Goal: Transaction & Acquisition: Book appointment/travel/reservation

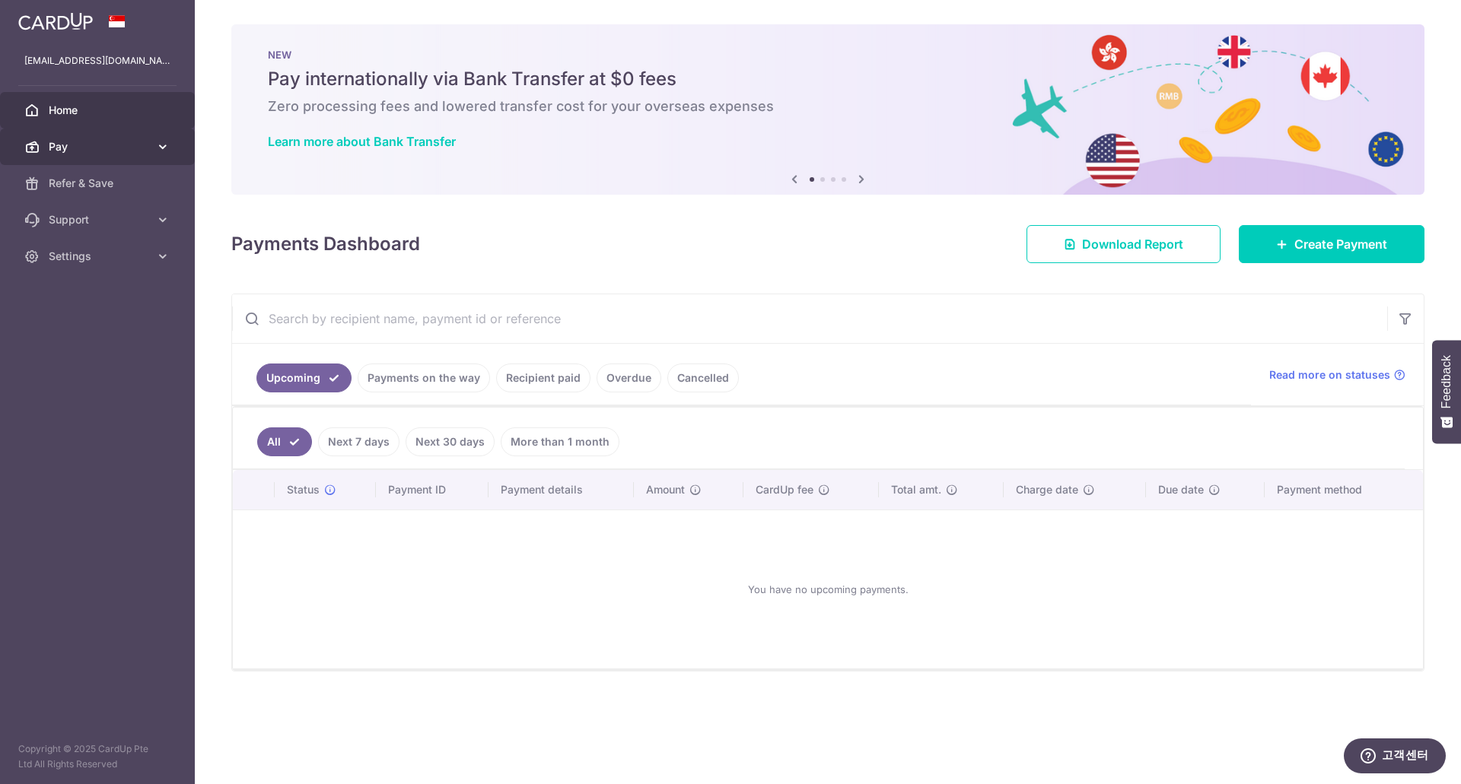
click at [112, 151] on span "Pay" at bounding box center [99, 146] width 100 height 15
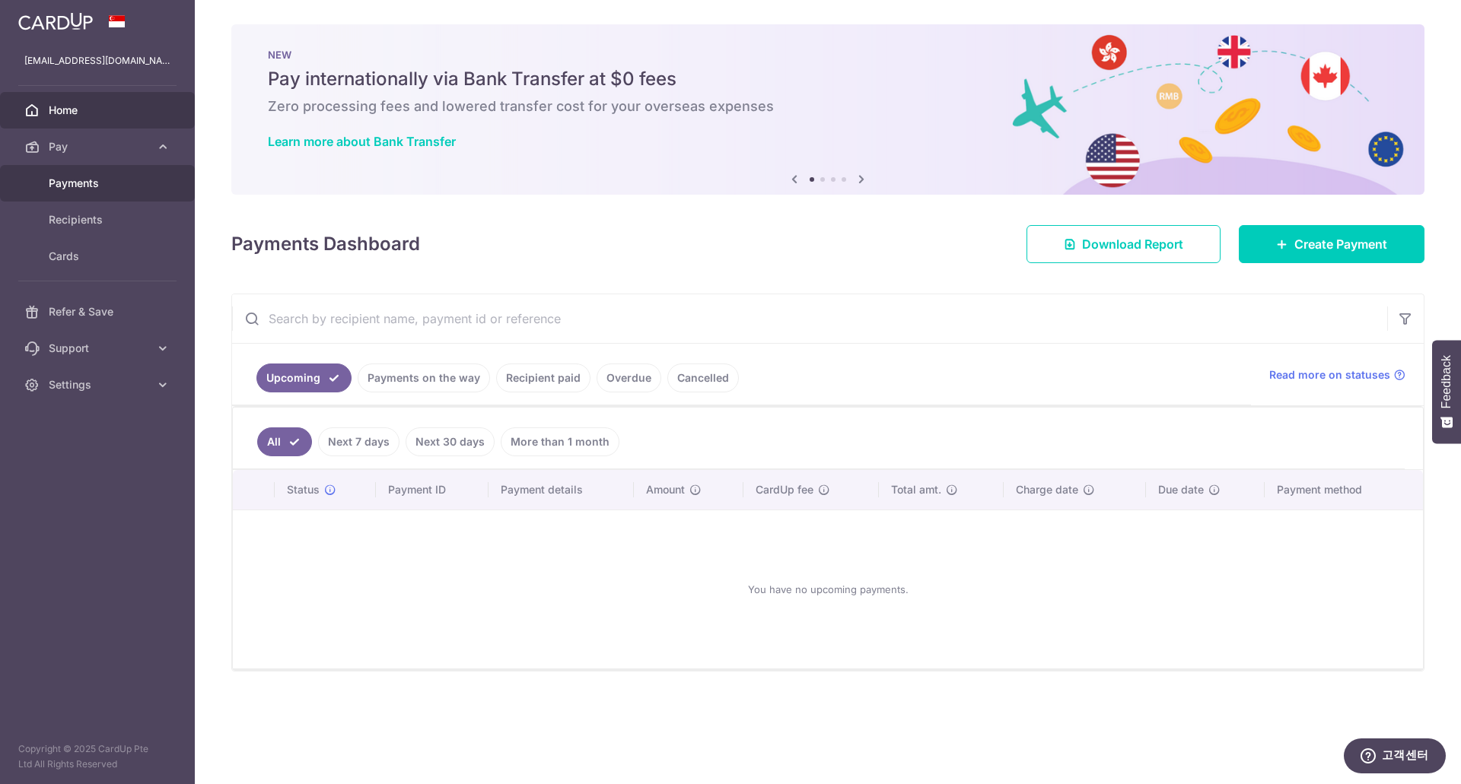
click at [129, 197] on link "Payments" at bounding box center [97, 183] width 195 height 37
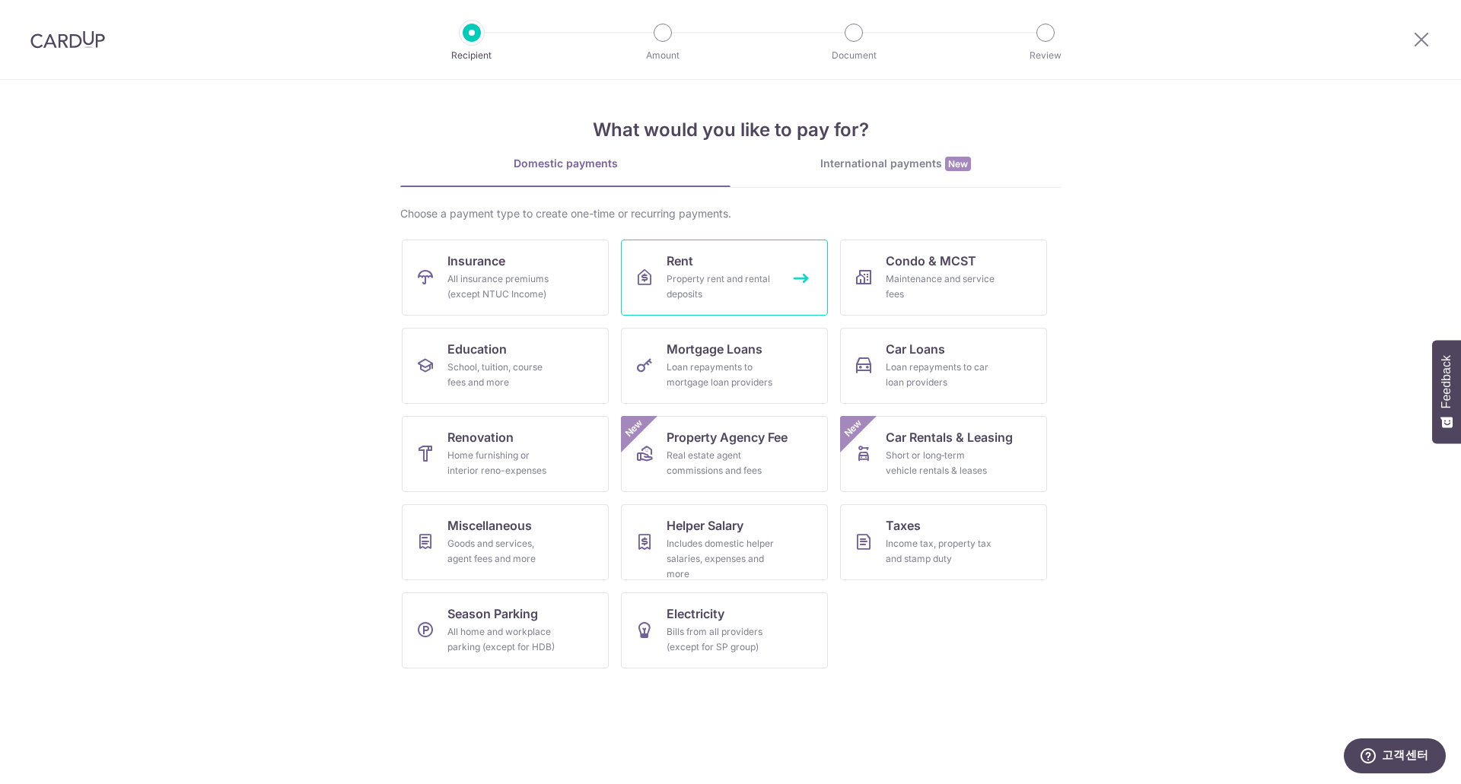
click at [751, 303] on link "Rent Property rent and rental deposits" at bounding box center [724, 278] width 207 height 76
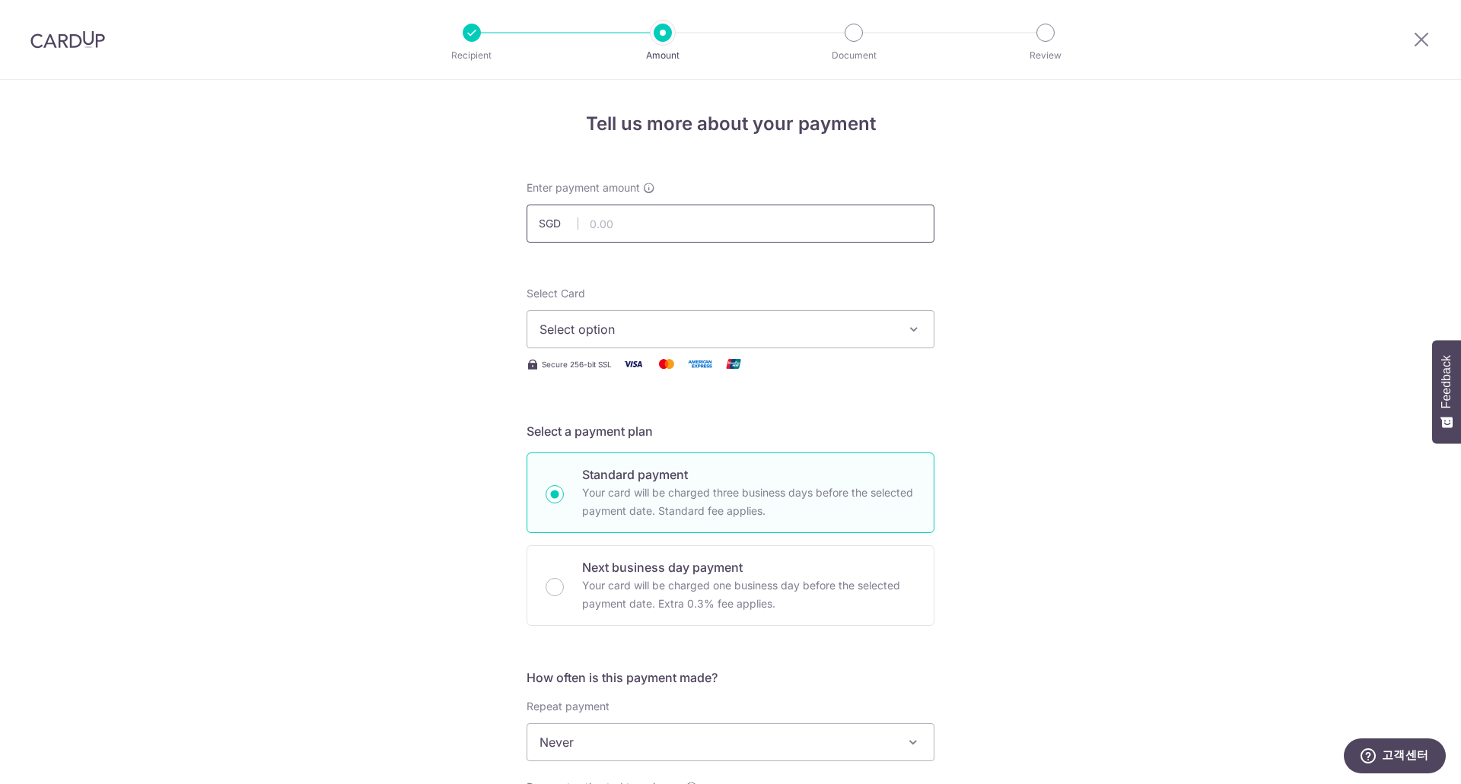
click at [750, 220] on input "text" at bounding box center [730, 224] width 408 height 38
type input "2,900.00"
click at [1176, 292] on div "Tell us more about your payment Enter payment amount SGD 2,900.00 2900.00 Selec…" at bounding box center [730, 768] width 1461 height 1376
click at [752, 317] on button "Select option" at bounding box center [730, 329] width 408 height 38
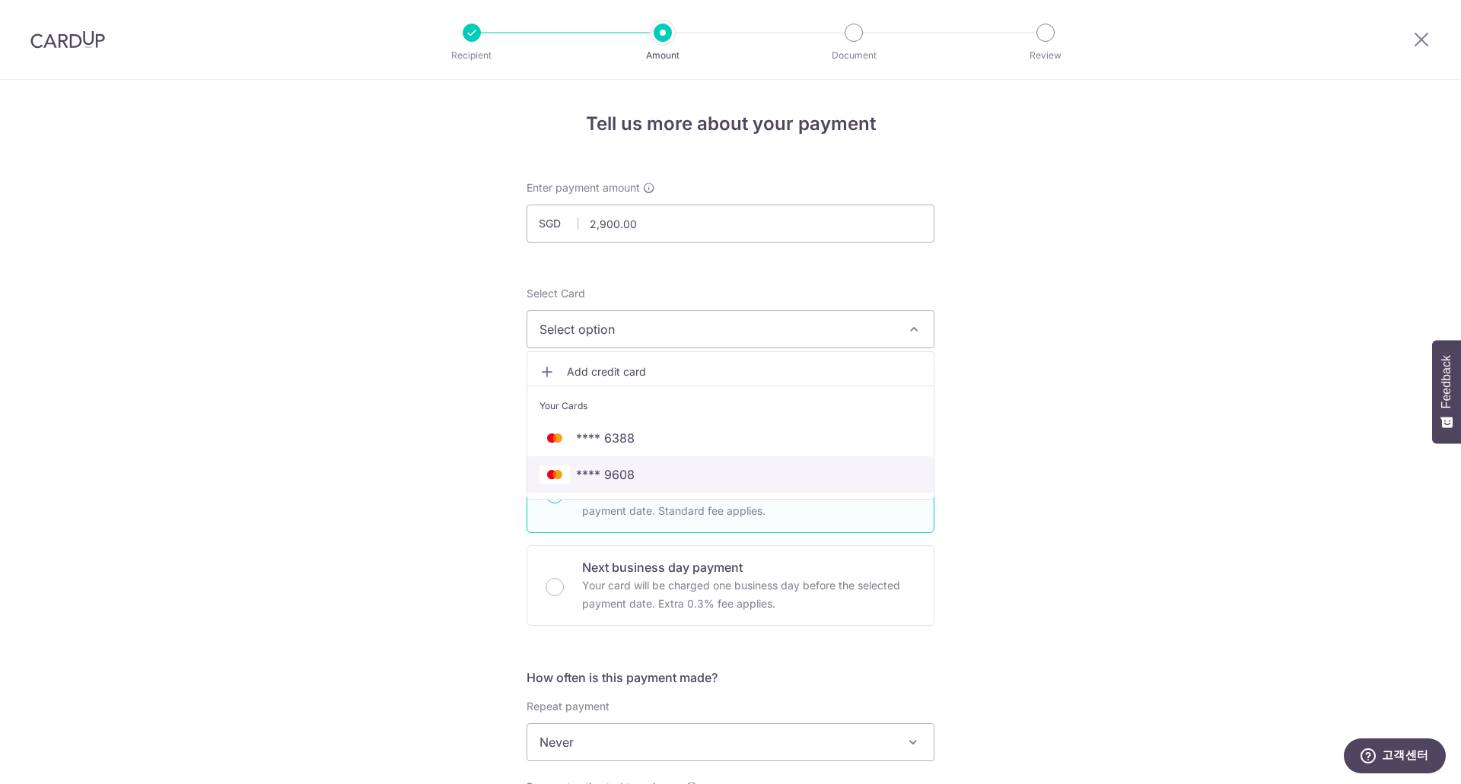
drag, startPoint x: 641, startPoint y: 469, endPoint x: 676, endPoint y: 482, distance: 37.3
click at [641, 469] on span "**** 9608" at bounding box center [730, 475] width 382 height 18
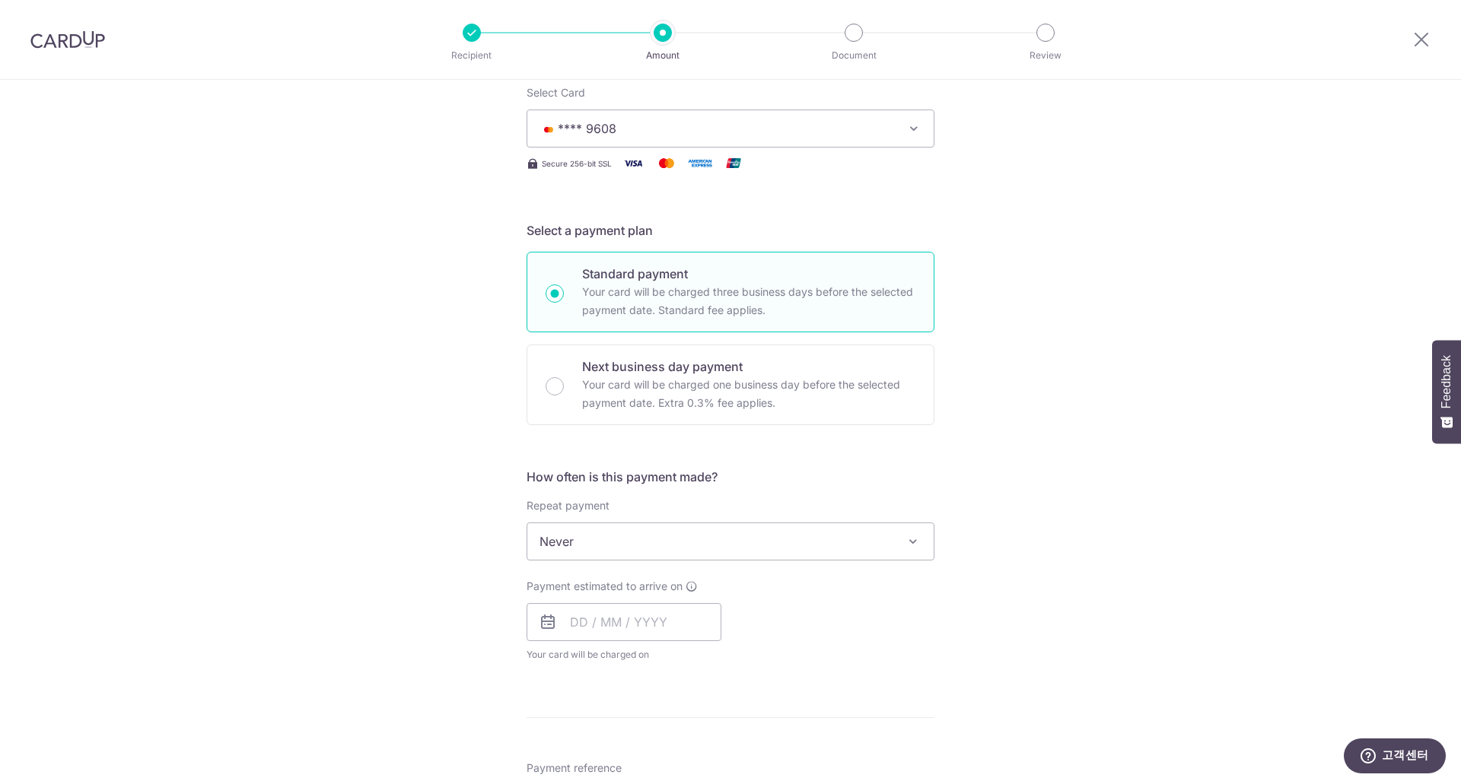
scroll to position [228, 0]
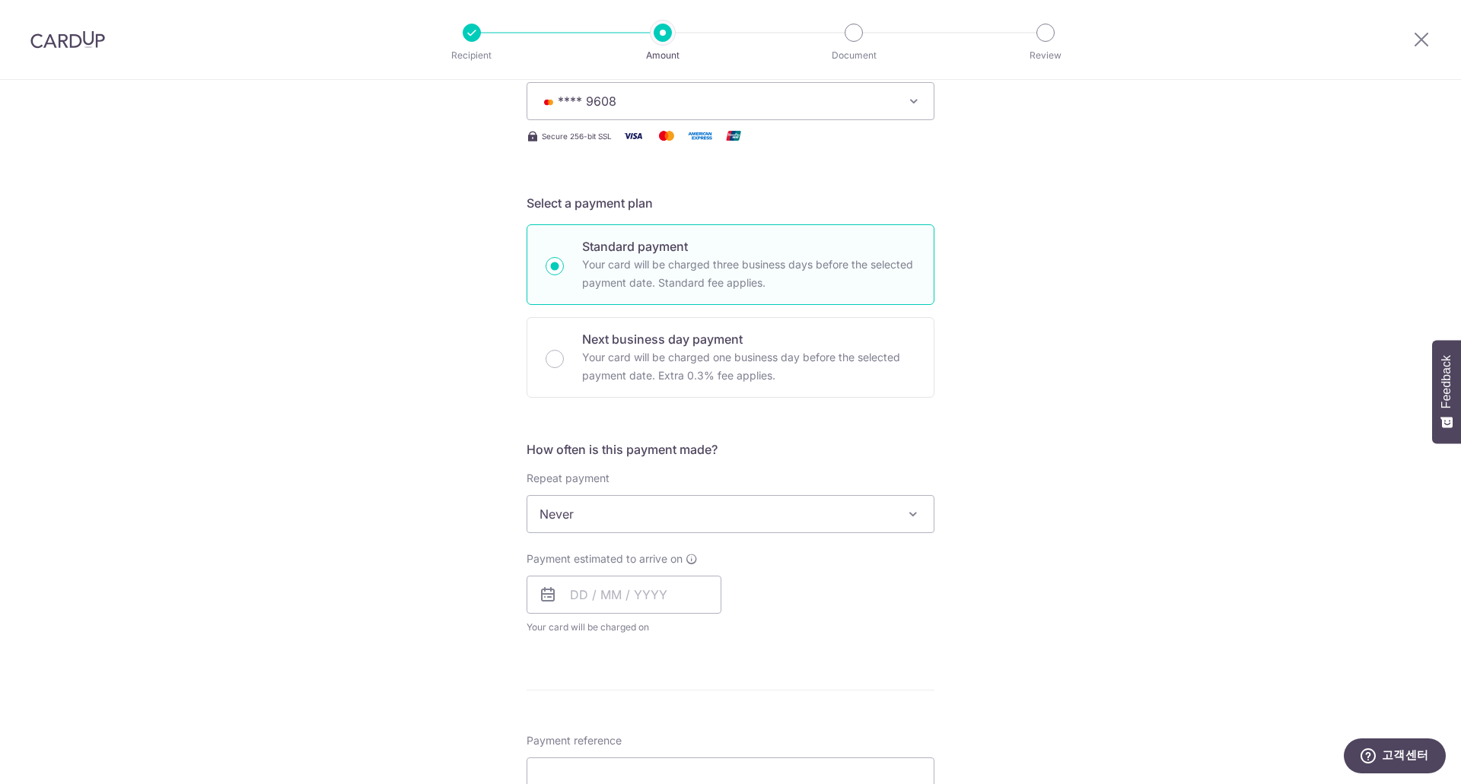
click at [568, 518] on span "Never" at bounding box center [730, 514] width 406 height 37
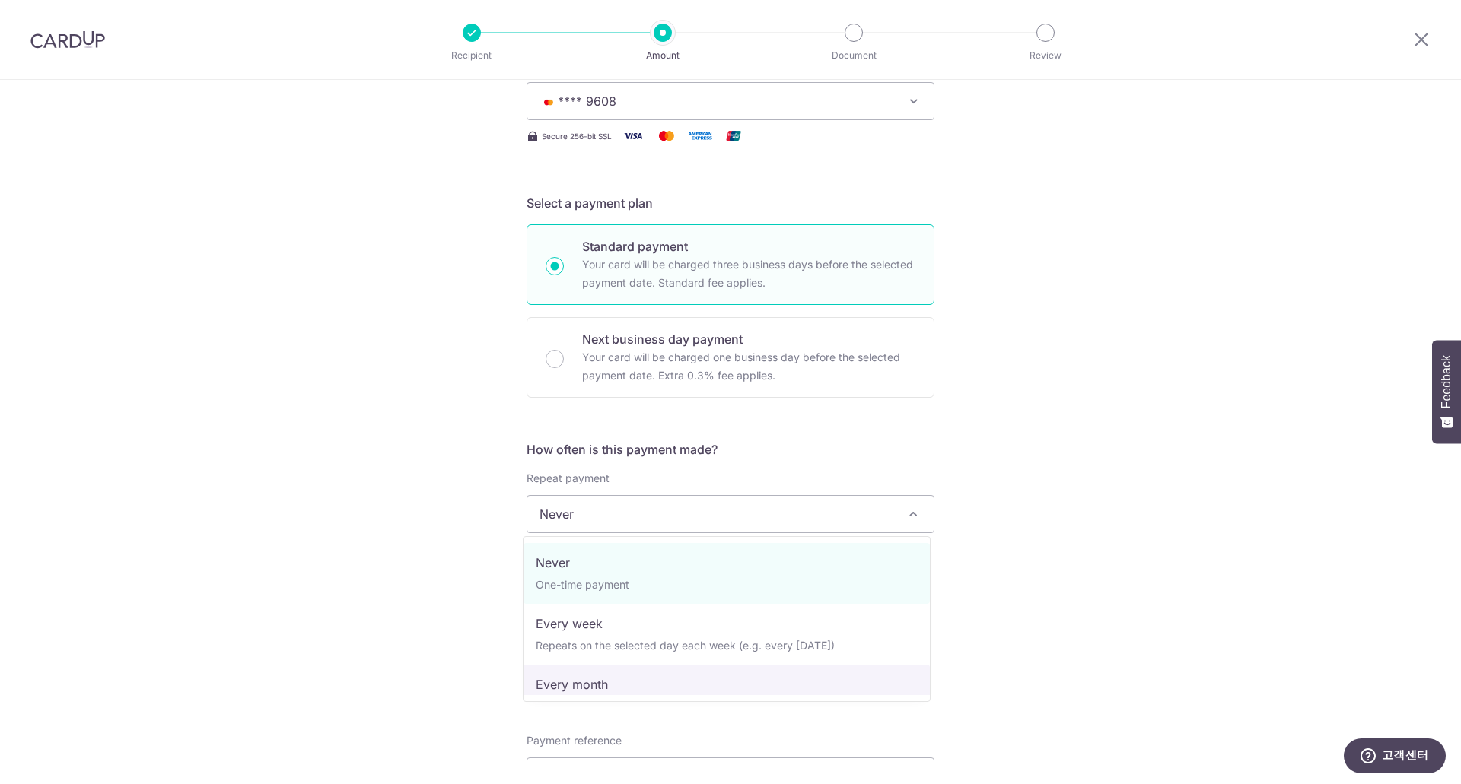
select select "3"
type input "13/07/2026"
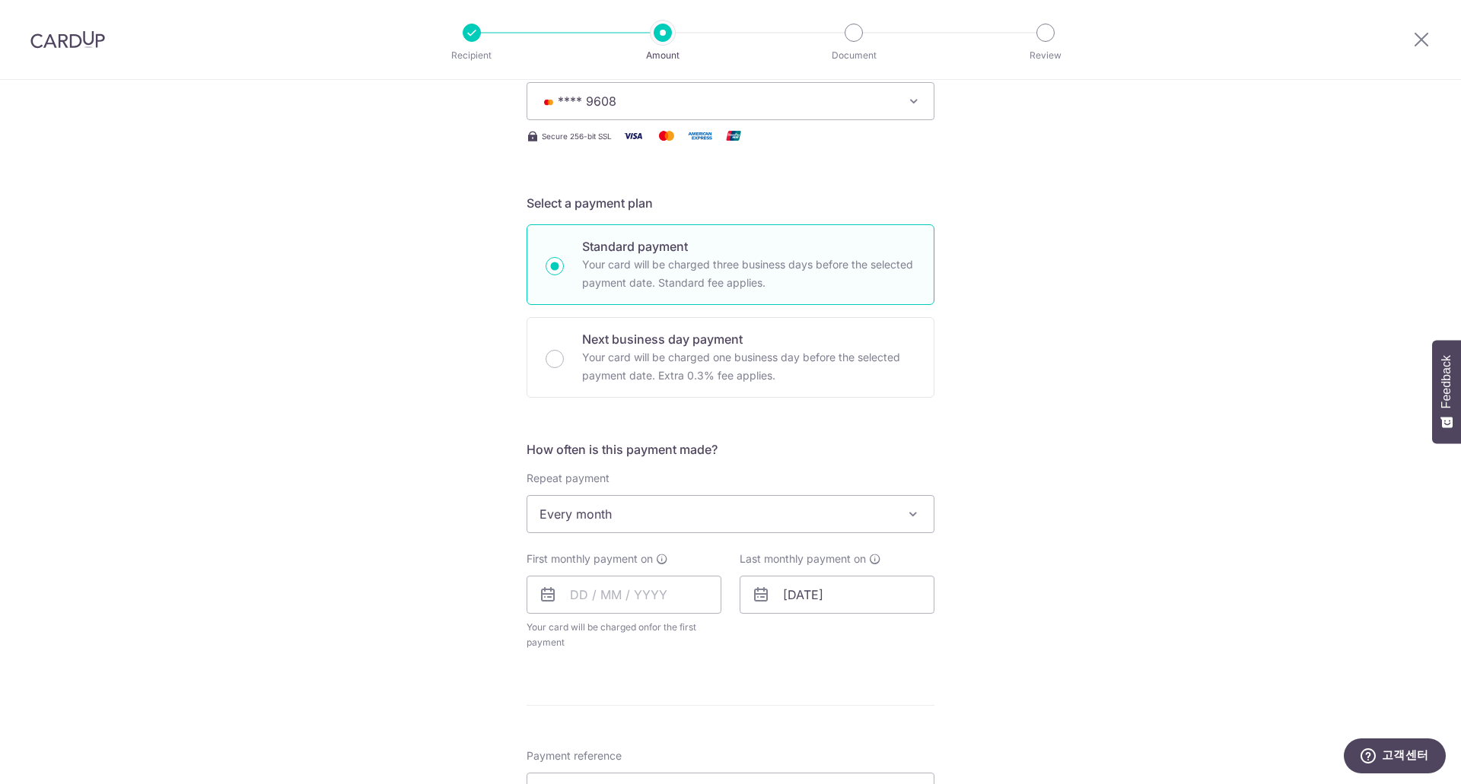
click at [415, 575] on div "Tell us more about your payment Enter payment amount SGD 2,900.00 2900.00 Selec…" at bounding box center [730, 547] width 1461 height 1391
click at [620, 593] on input "text" at bounding box center [623, 595] width 195 height 38
click at [621, 594] on input "text" at bounding box center [623, 595] width 195 height 38
click at [337, 600] on div "Tell us more about your payment Enter payment amount SGD 2,900.00 2900.00 Selec…" at bounding box center [730, 547] width 1461 height 1391
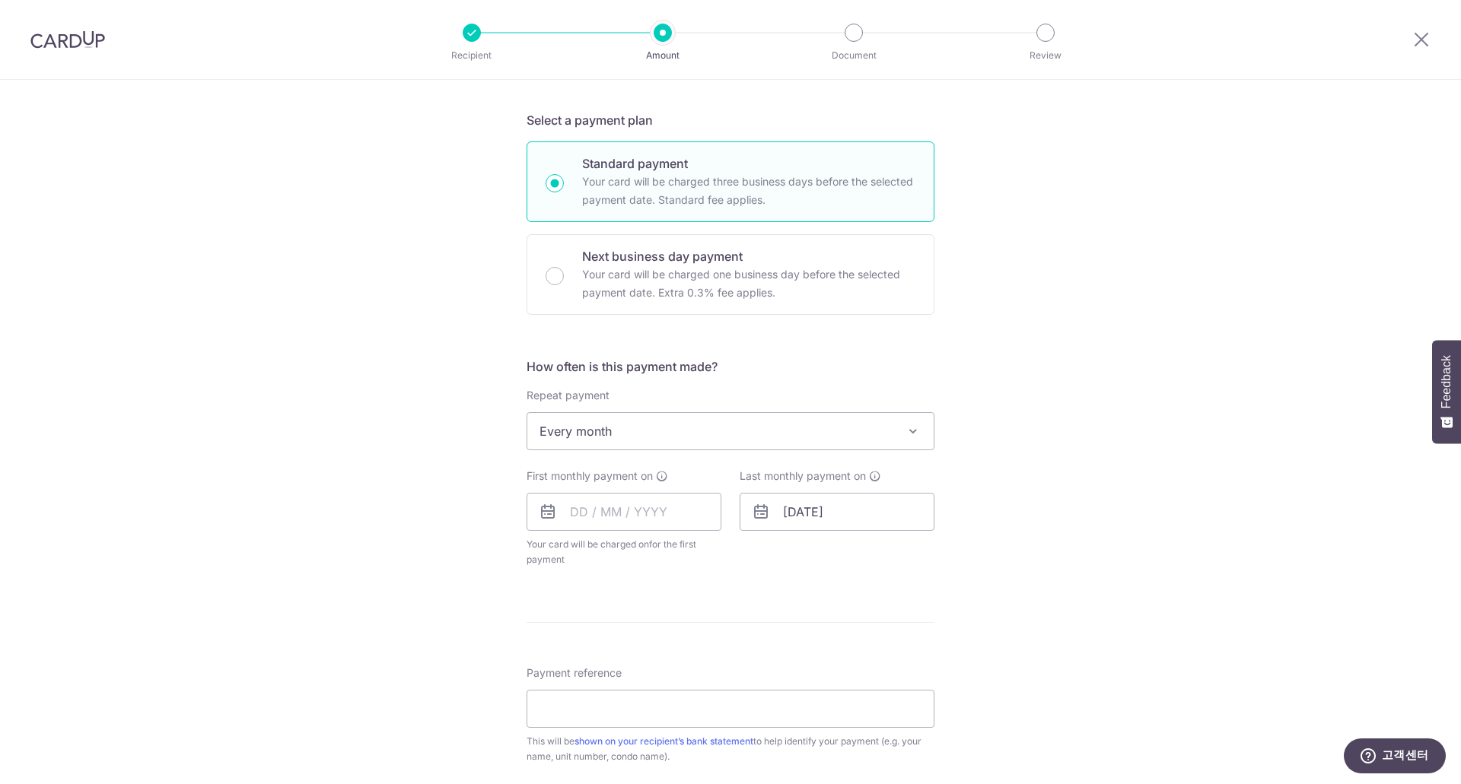
scroll to position [380, 0]
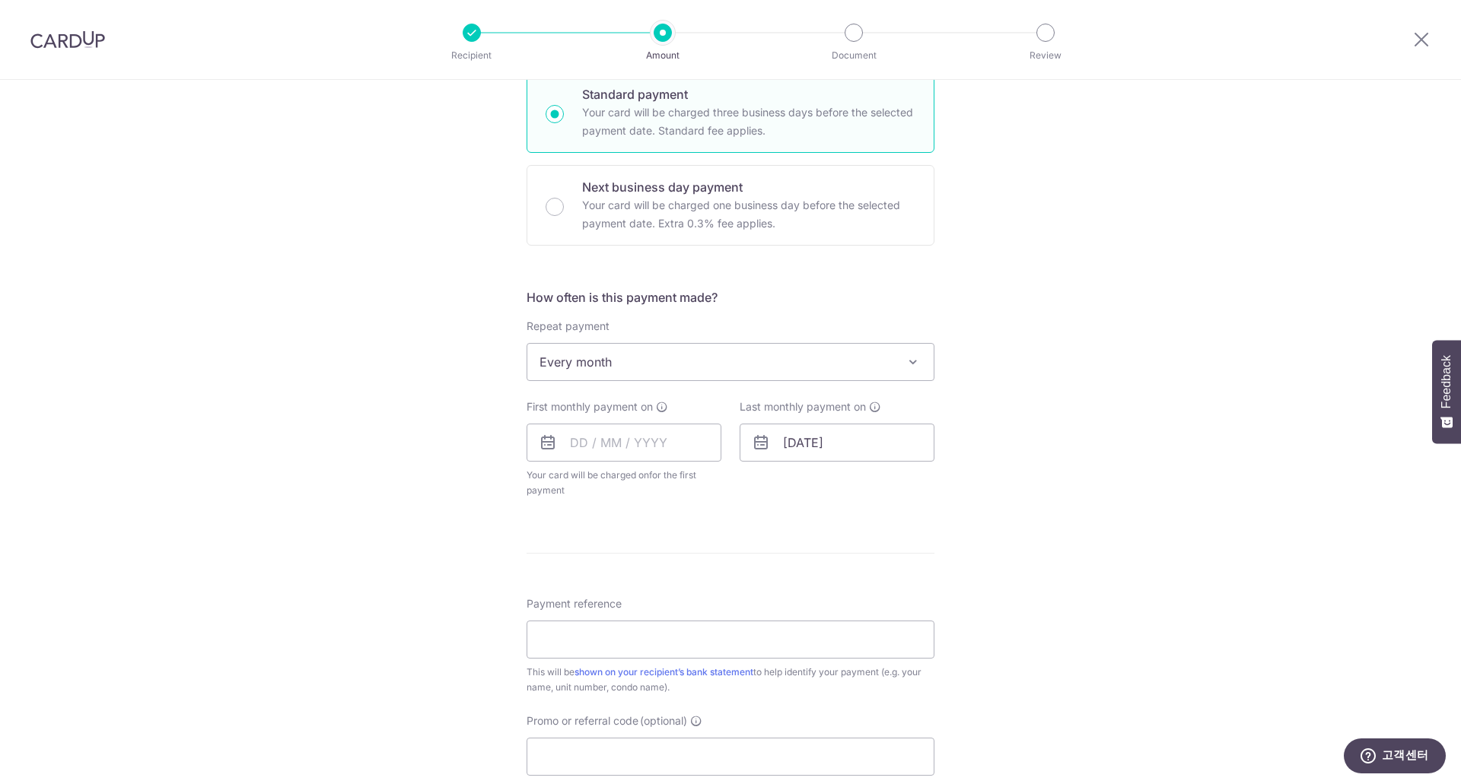
click at [539, 445] on icon at bounding box center [548, 443] width 18 height 18
click at [546, 442] on icon at bounding box center [548, 443] width 18 height 18
click at [588, 439] on input "text" at bounding box center [623, 443] width 195 height 38
drag, startPoint x: 738, startPoint y: 584, endPoint x: 1032, endPoint y: 533, distance: 298.0
click at [738, 584] on link "13" at bounding box center [740, 581] width 24 height 24
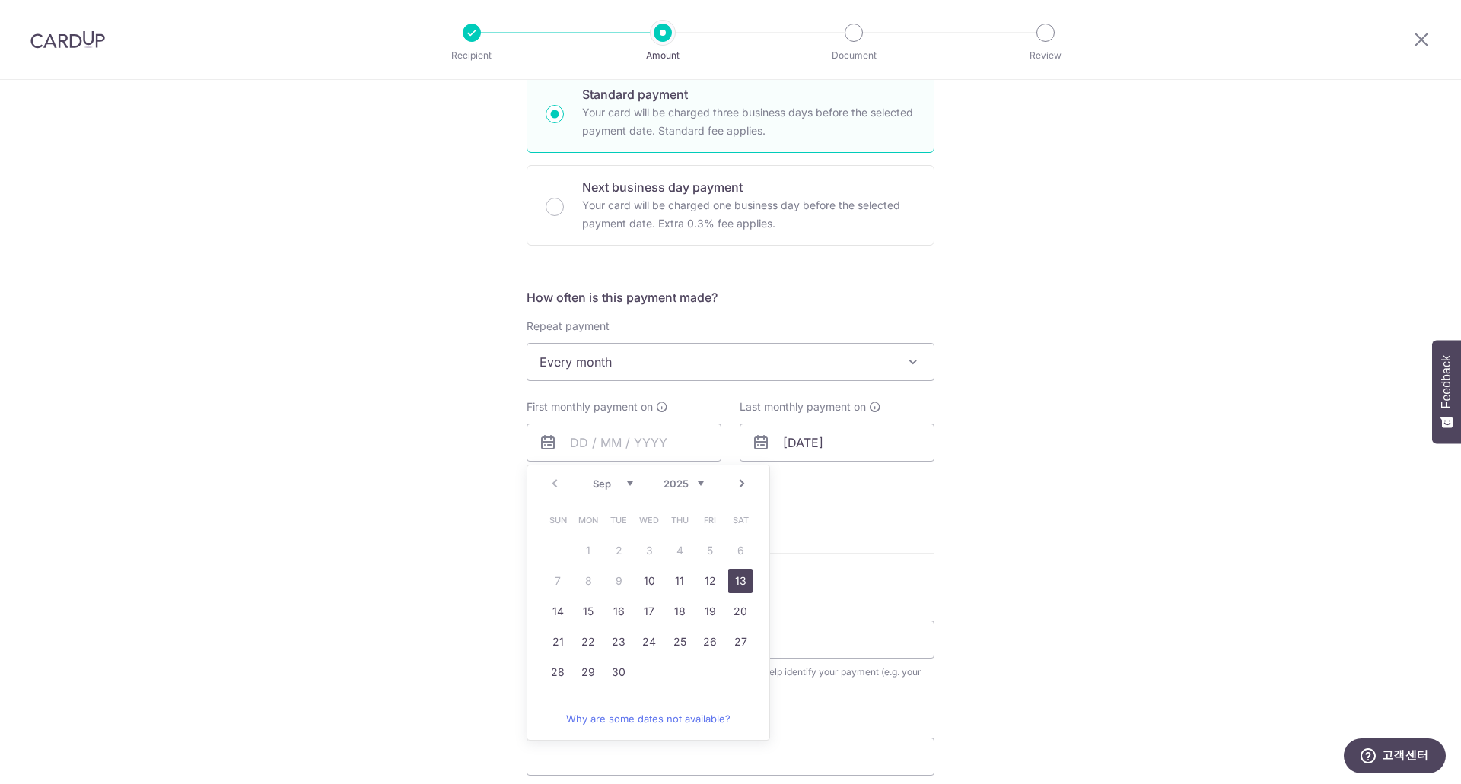
type input "13/09/2025"
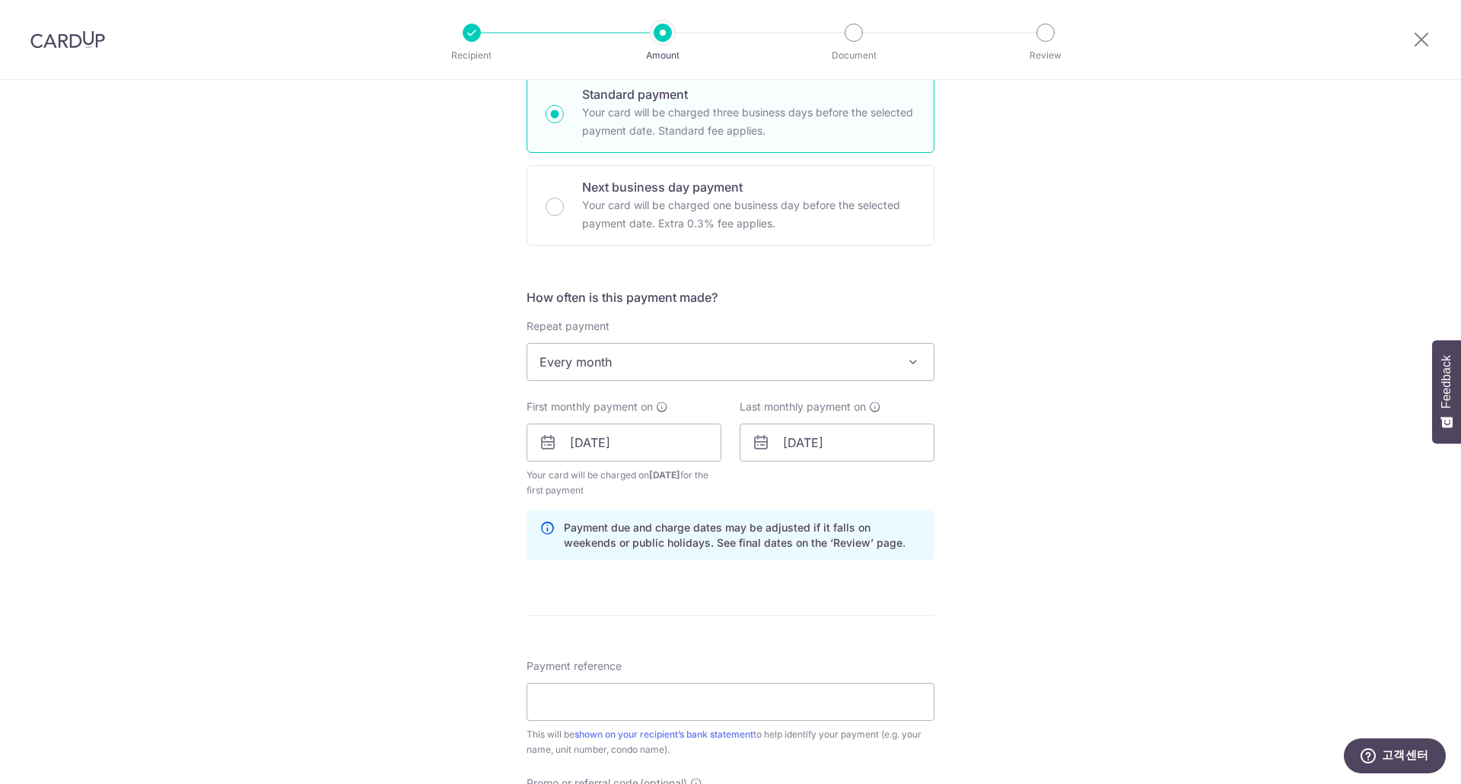
click at [1032, 533] on div "Tell us more about your payment Enter payment amount SGD 2,900.00 2900.00 Selec…" at bounding box center [730, 426] width 1461 height 1454
click at [760, 444] on icon at bounding box center [761, 443] width 18 height 18
click at [787, 440] on input "13/07/2026" at bounding box center [836, 443] width 195 height 38
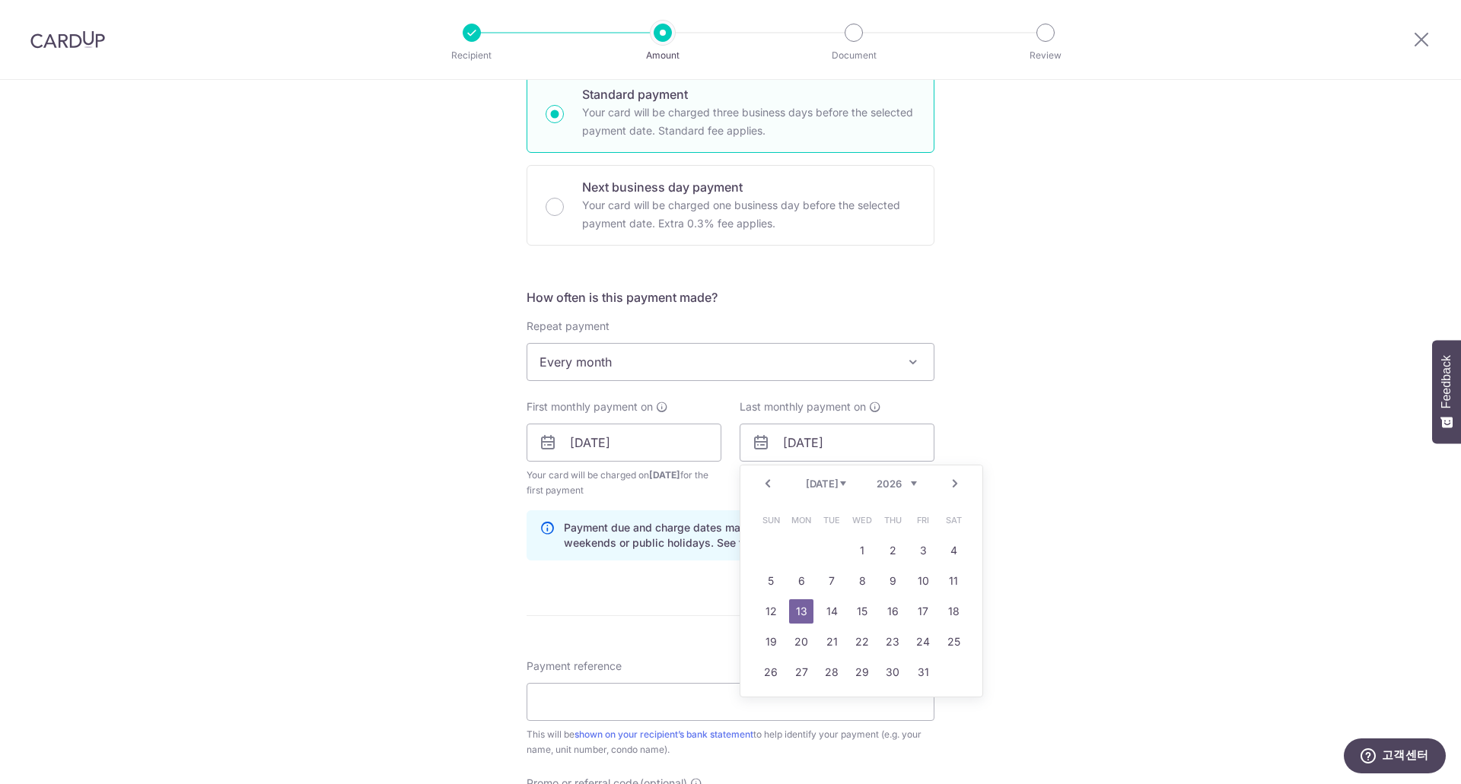
click at [767, 485] on link "Prev" at bounding box center [767, 484] width 18 height 18
click at [951, 578] on link "13" at bounding box center [953, 581] width 24 height 24
type input "13/06/2026"
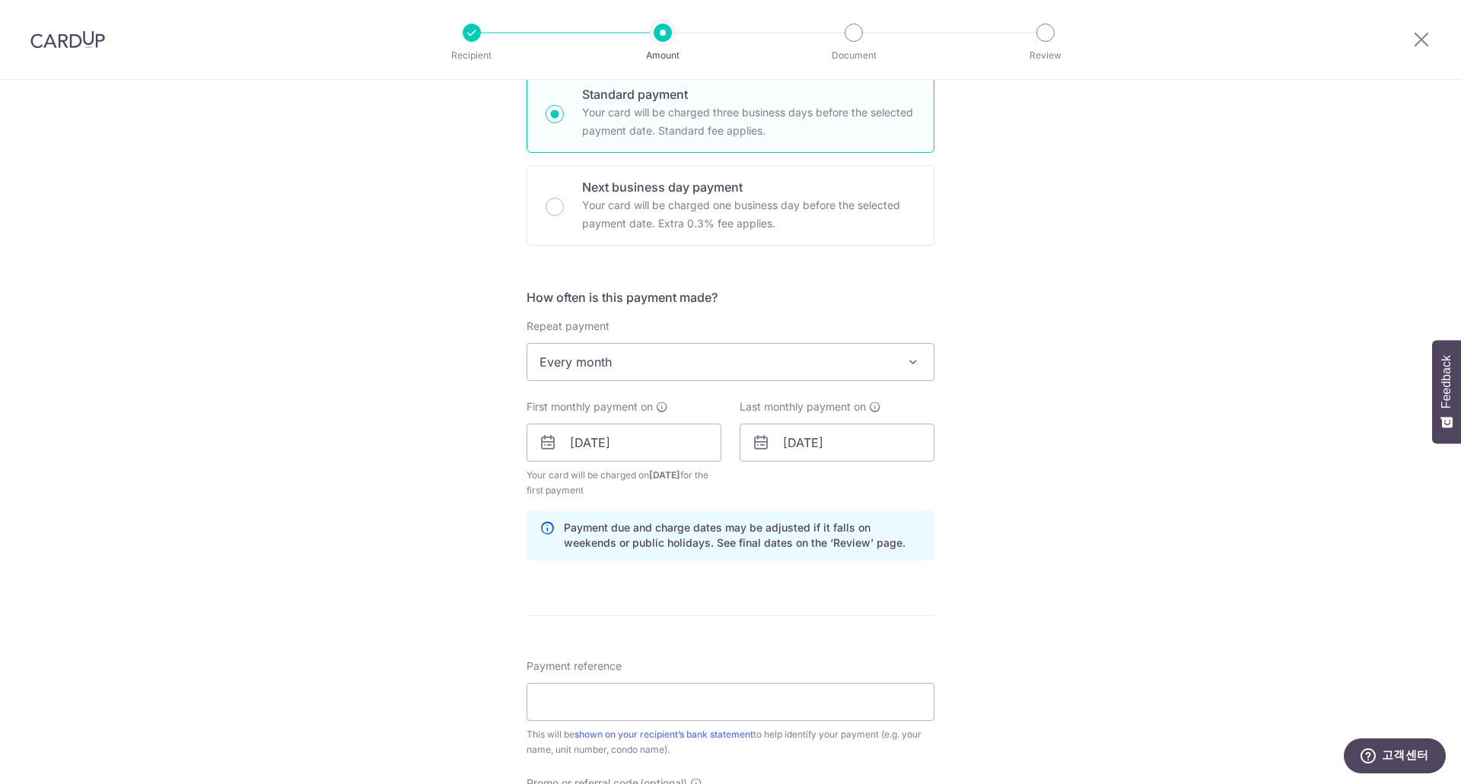
click at [1115, 584] on div "Tell us more about your payment Enter payment amount SGD 2,900.00 2900.00 Selec…" at bounding box center [730, 426] width 1461 height 1454
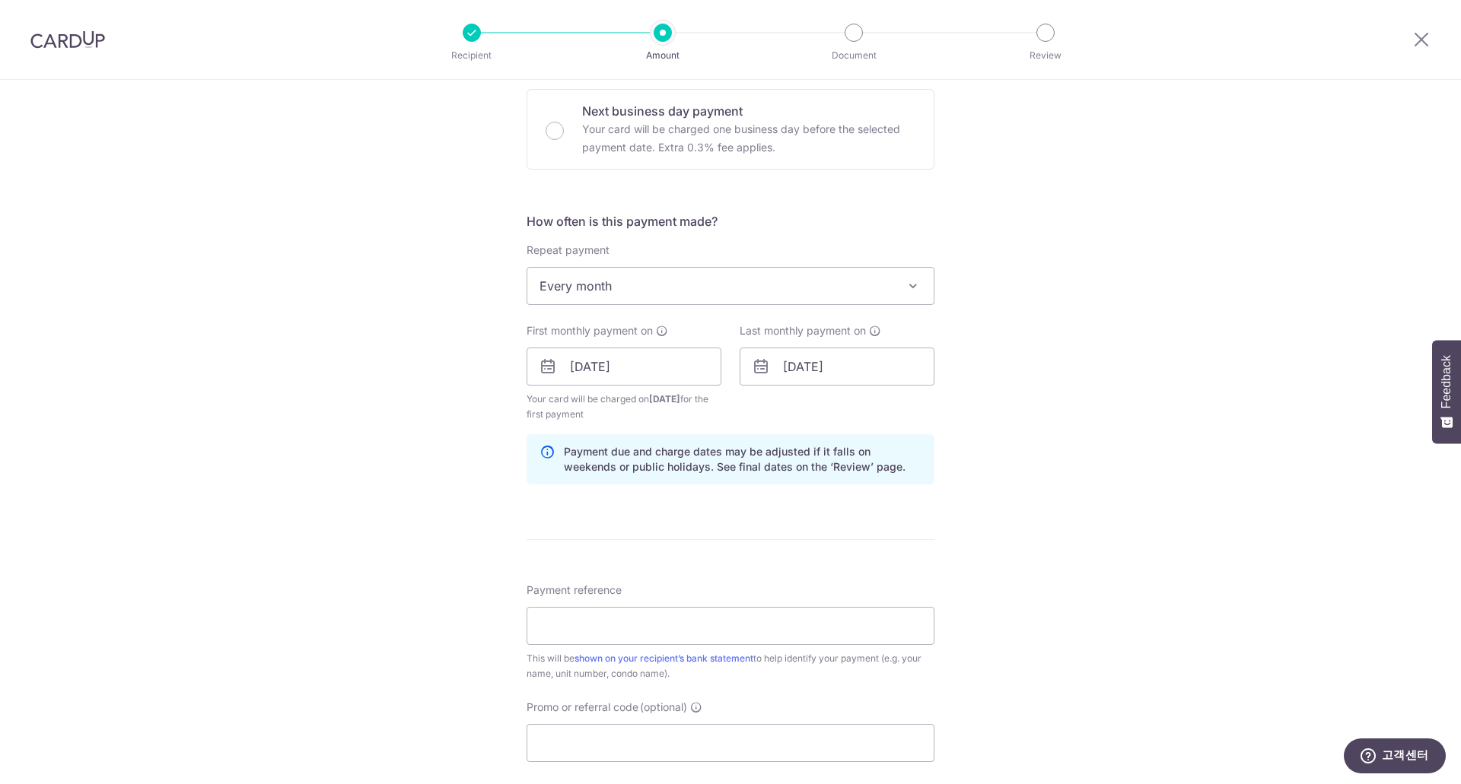
scroll to position [533, 0]
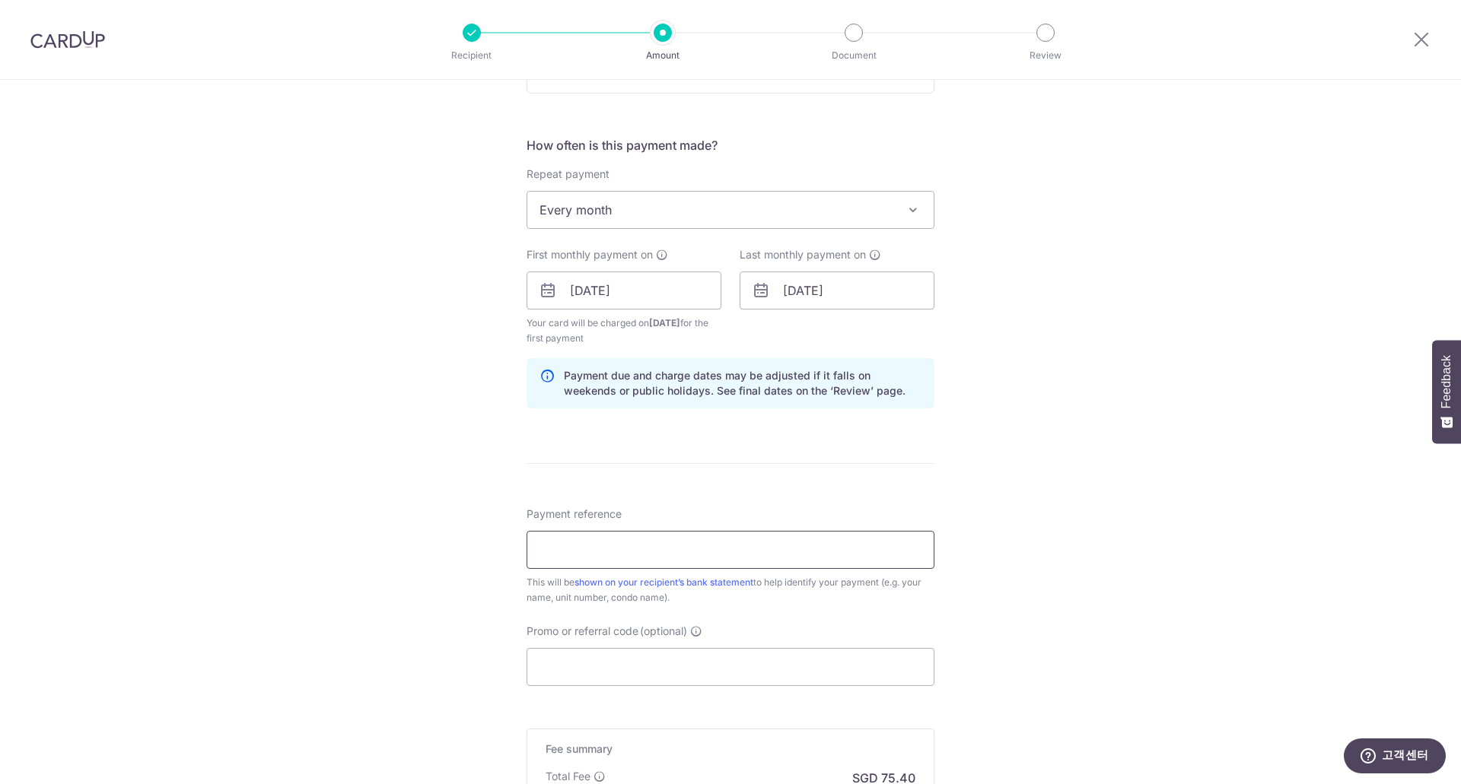
click at [631, 556] on input "Payment reference" at bounding box center [730, 550] width 408 height 38
click at [321, 549] on div "Tell us more about your payment Enter payment amount SGD 2,900.00 2900.00 Selec…" at bounding box center [730, 274] width 1461 height 1454
click at [602, 547] on input "Payment reference" at bounding box center [730, 550] width 408 height 38
type input "RENT"
click at [580, 679] on input "Promo or referral code (optional)" at bounding box center [730, 667] width 408 height 38
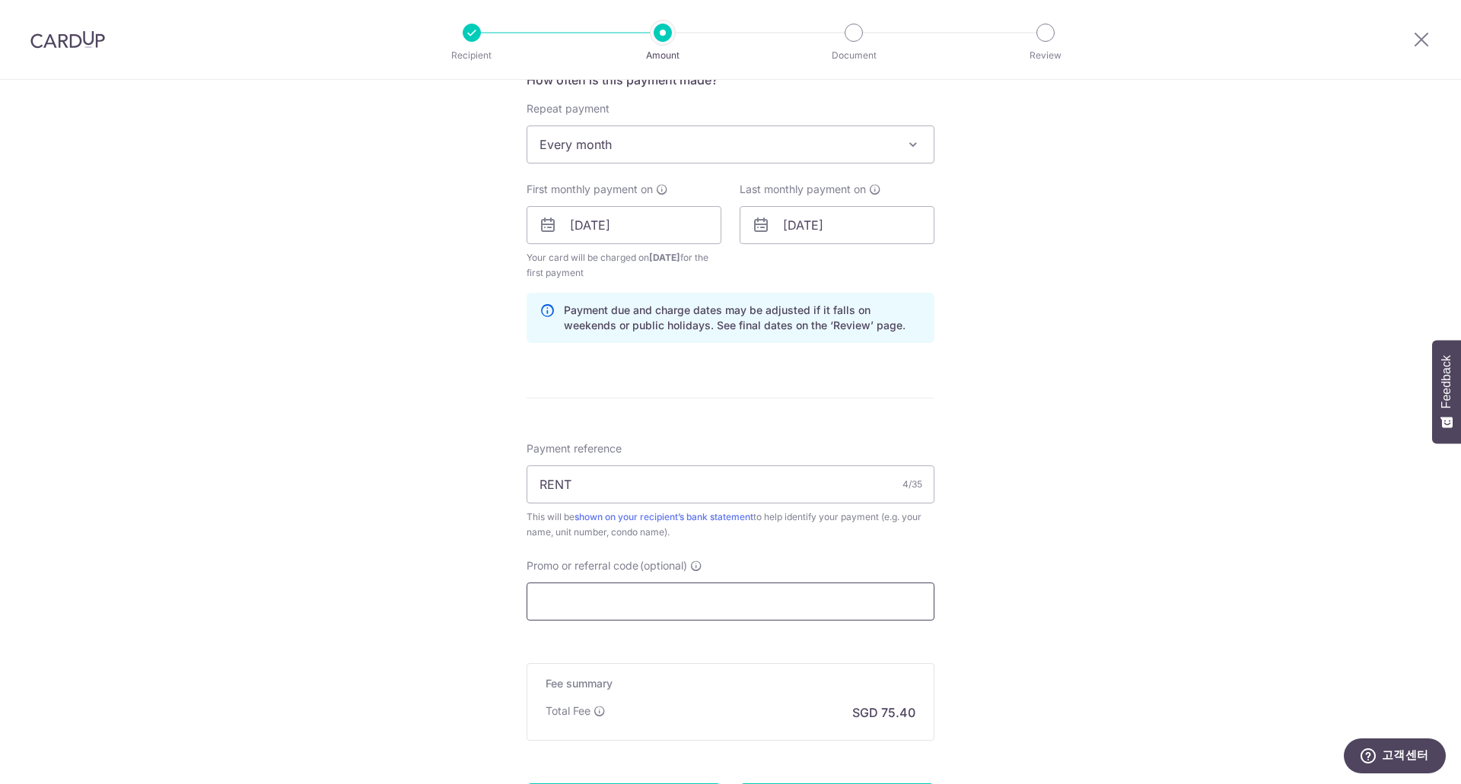
scroll to position [597, 0]
click at [755, 228] on icon at bounding box center [761, 226] width 18 height 18
click at [777, 225] on input "13/06/2026" at bounding box center [836, 226] width 195 height 38
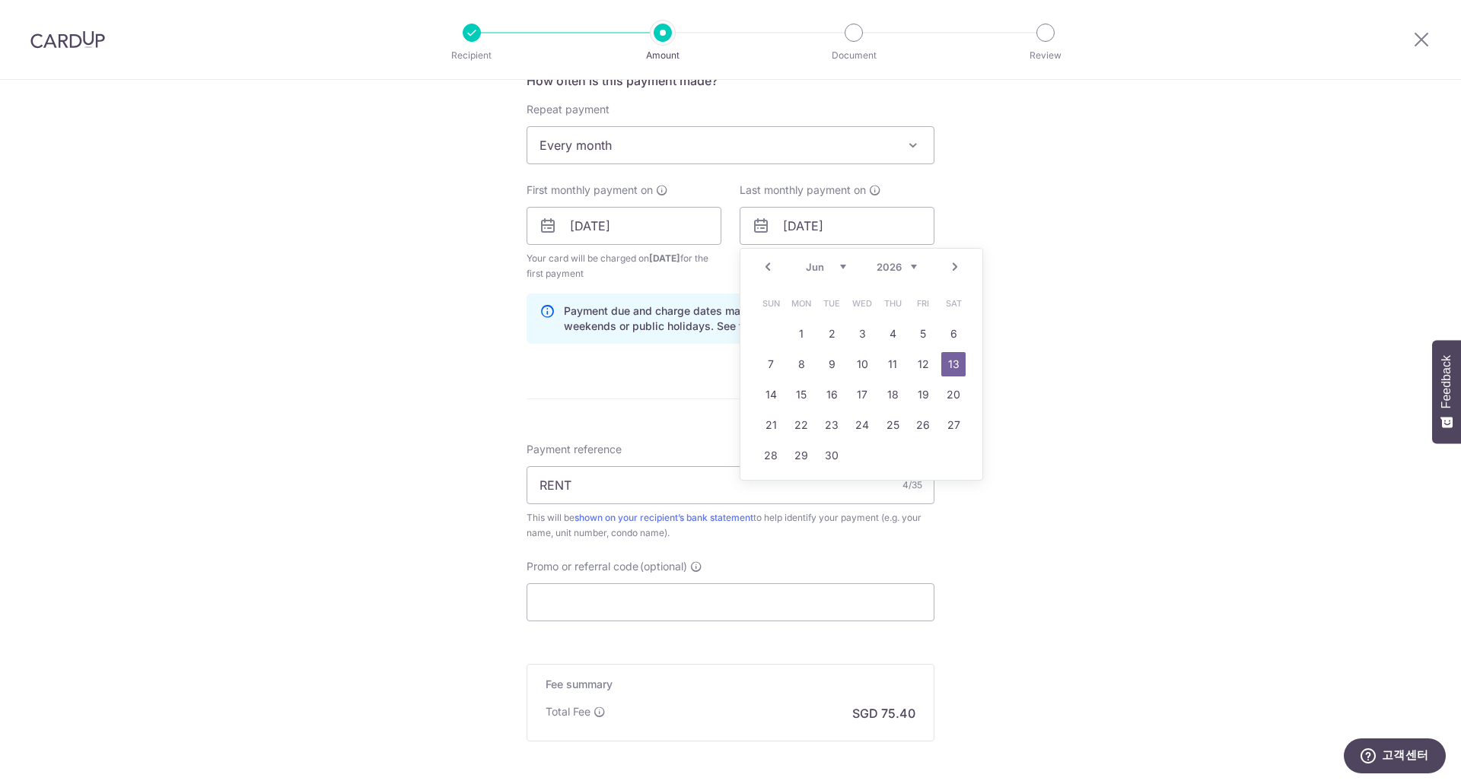
click at [835, 269] on select "Jan Feb Mar Apr May Jun Jul Aug Sep Oct Nov Dec" at bounding box center [826, 267] width 40 height 12
click at [761, 265] on link "Prev" at bounding box center [767, 267] width 18 height 18
click at [949, 360] on link "13" at bounding box center [953, 364] width 24 height 24
type input "13/12/2025"
click at [1086, 432] on div "Tell us more about your payment Enter payment amount SGD 2,900.00 2900.00 Selec…" at bounding box center [730, 210] width 1461 height 1454
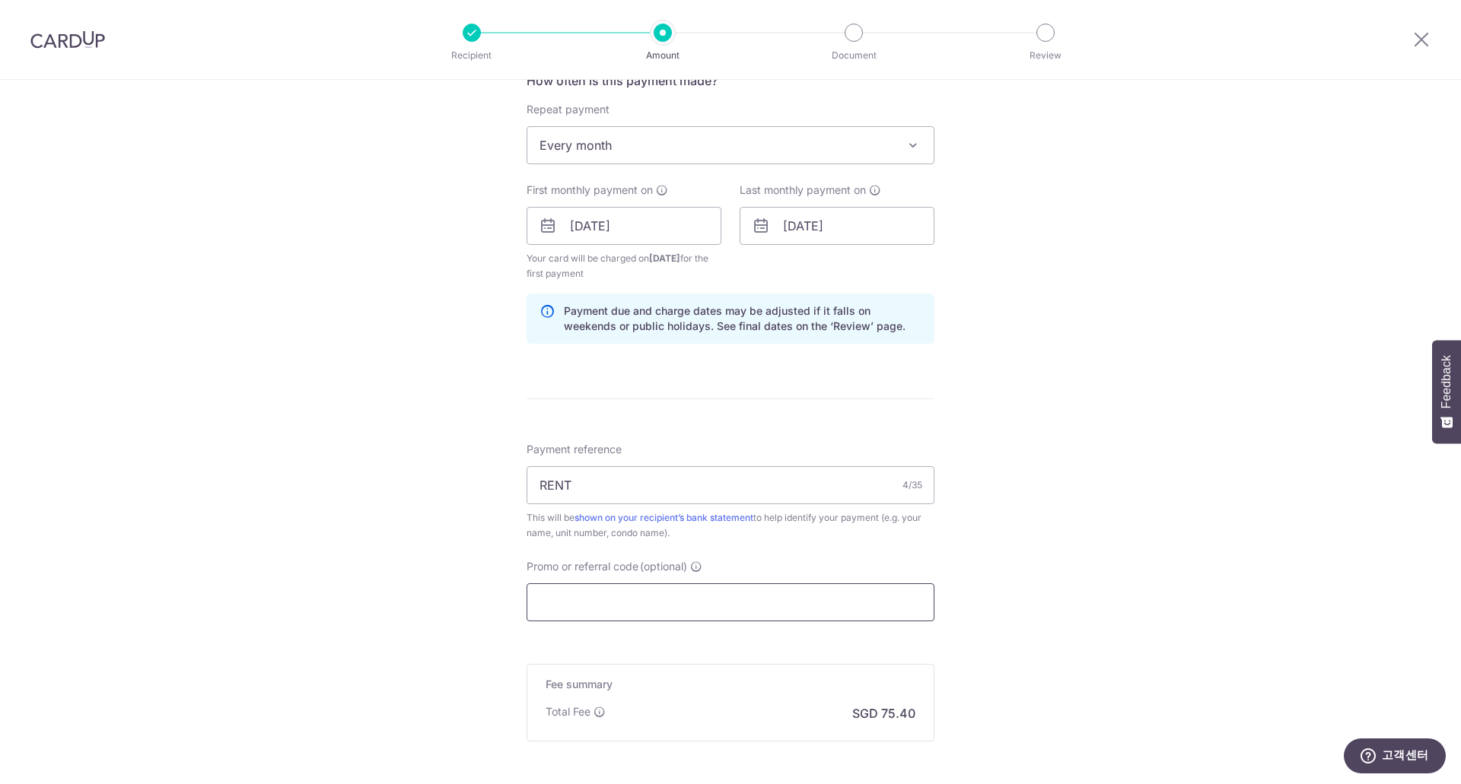
click at [596, 606] on input "Promo or referral code (optional)" at bounding box center [730, 603] width 408 height 38
paste input "SAVERENT179"
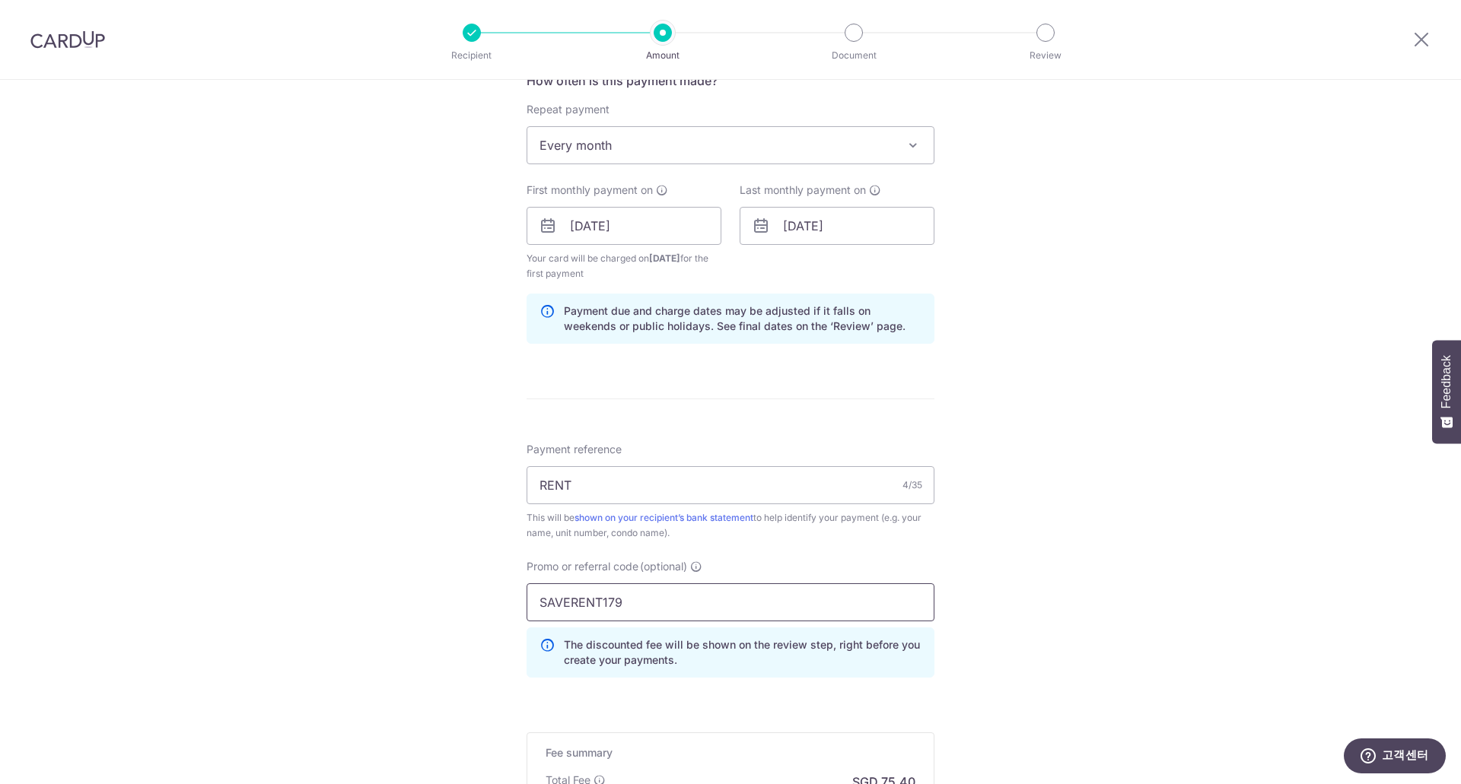
type input "SAVERENT179"
click at [1124, 578] on div "Tell us more about your payment Enter payment amount SGD 2,900.00 2900.00 Selec…" at bounding box center [730, 244] width 1461 height 1522
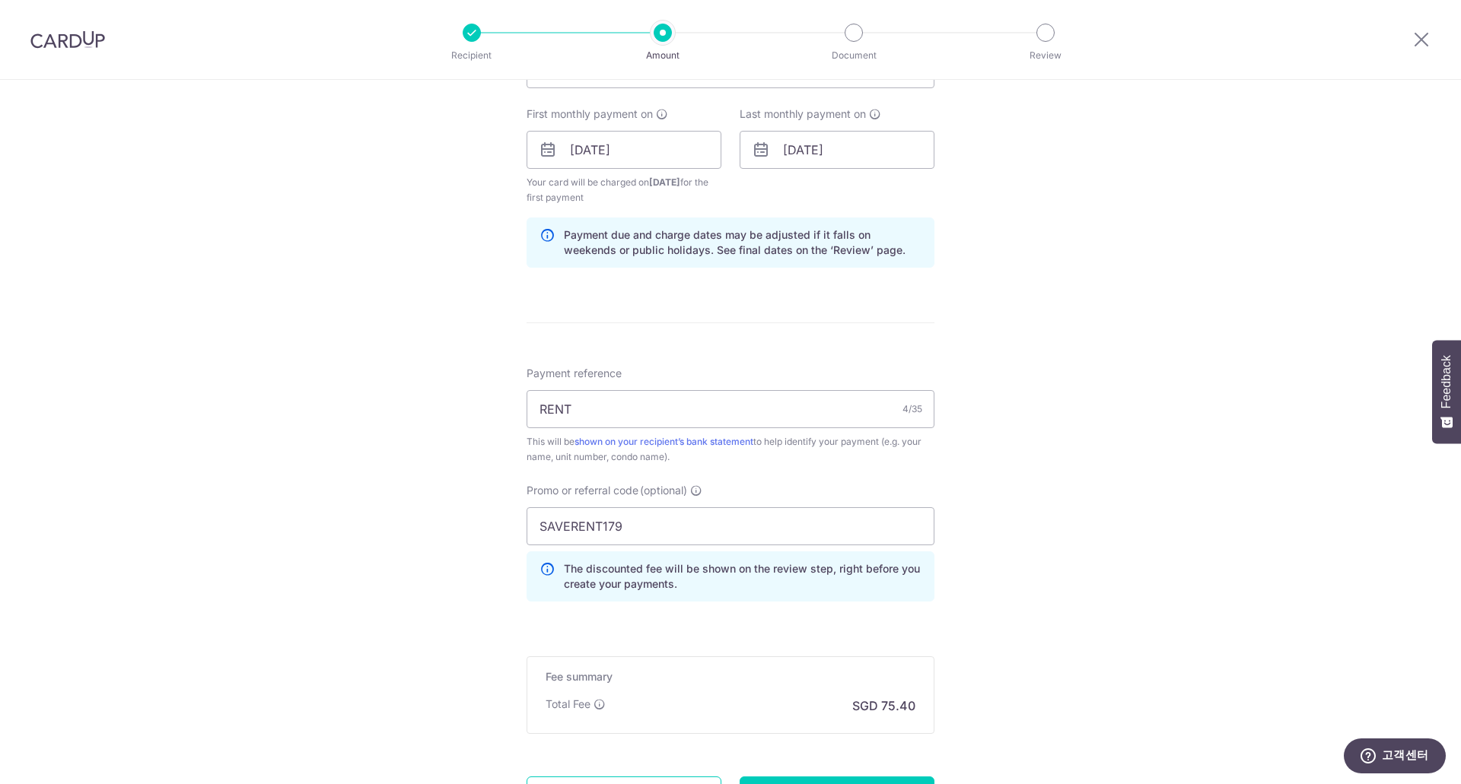
click at [1015, 571] on div "Tell us more about your payment Enter payment amount SGD 2,900.00 2900.00 Selec…" at bounding box center [730, 168] width 1461 height 1522
click at [536, 527] on input "SAVERENT179" at bounding box center [730, 526] width 408 height 38
click at [1183, 498] on div "Tell us more about your payment Enter payment amount SGD 2,900.00 2900.00 Selec…" at bounding box center [730, 168] width 1461 height 1522
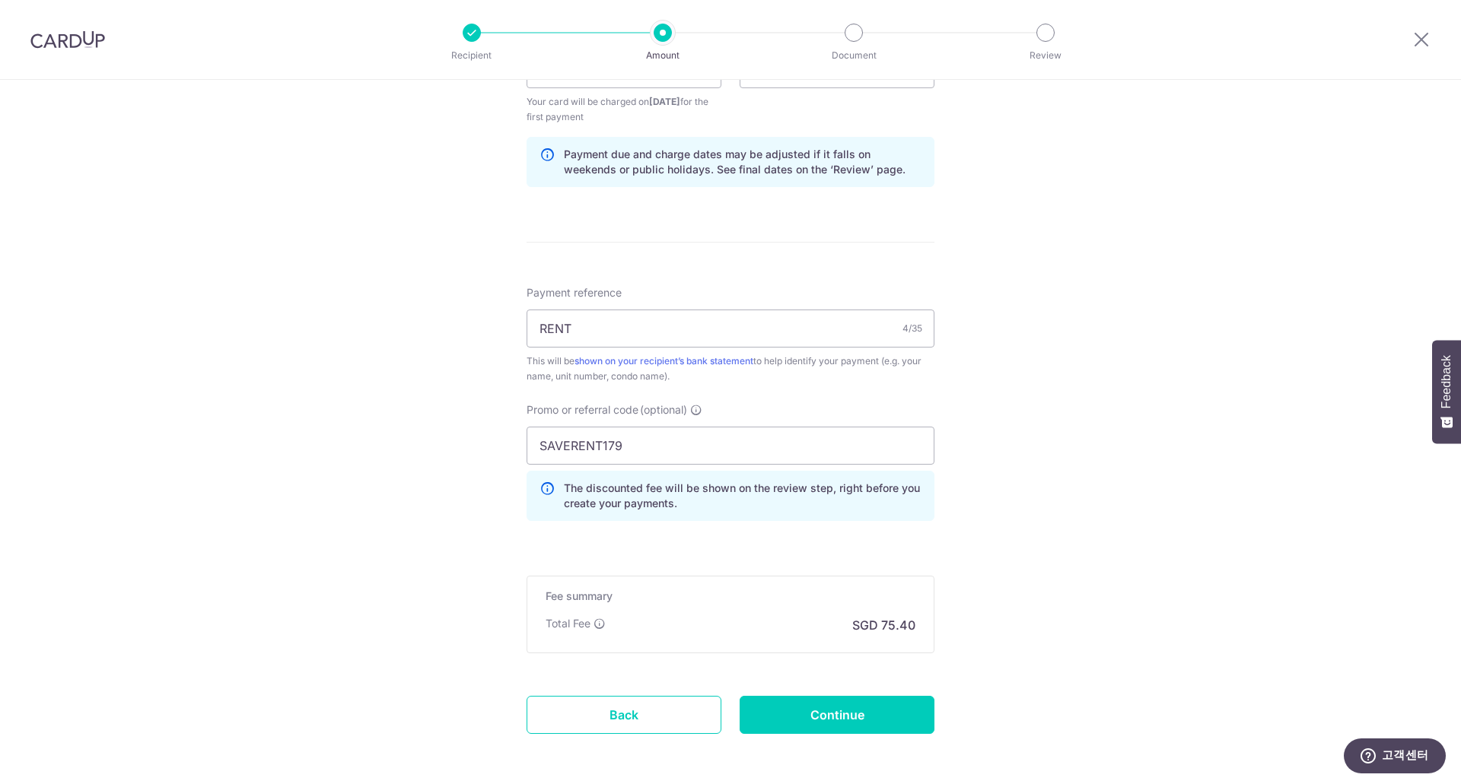
scroll to position [818, 0]
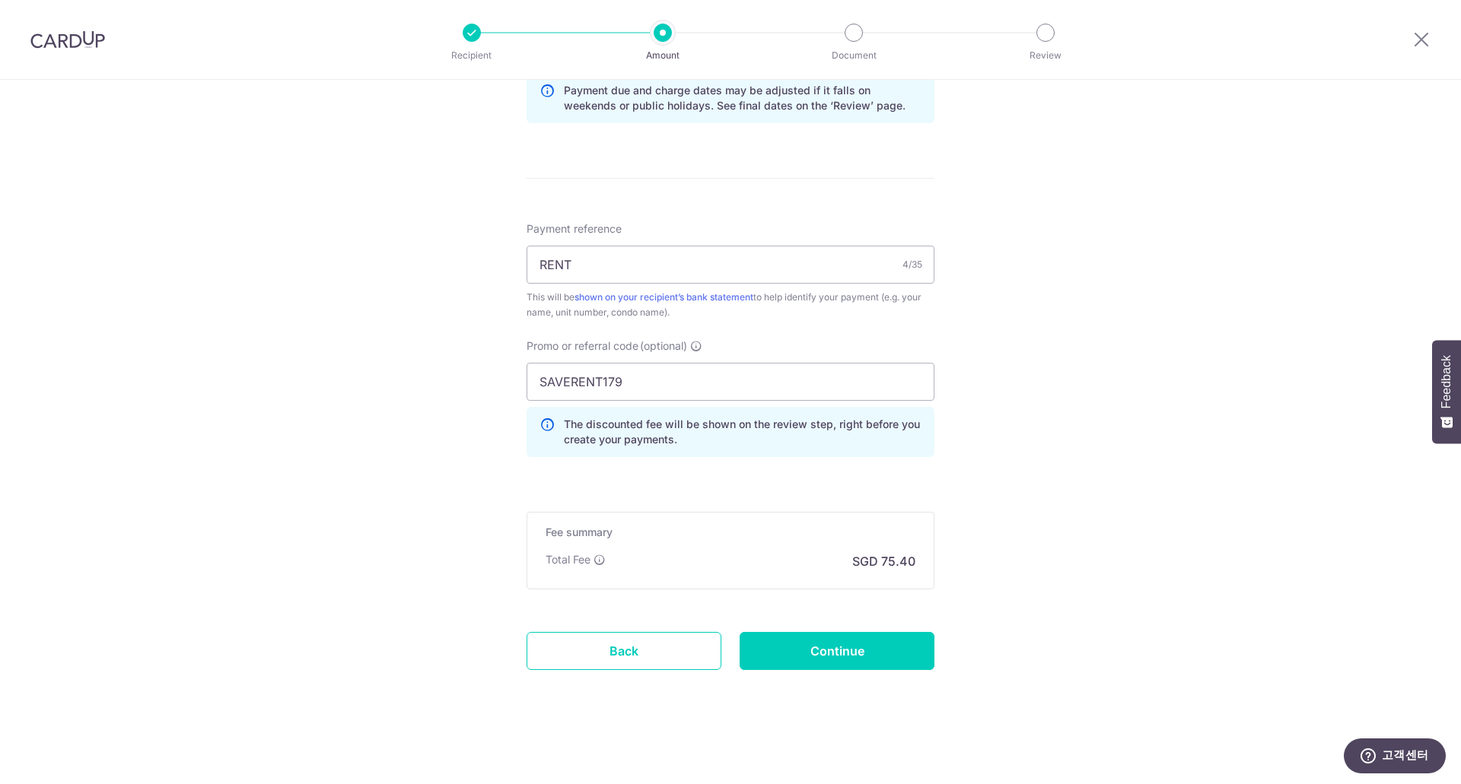
click at [1021, 513] on div "Tell us more about your payment Enter payment amount SGD 2,900.00 2900.00 Selec…" at bounding box center [730, 23] width 1461 height 1522
click at [859, 659] on input "Continue" at bounding box center [836, 651] width 195 height 38
type input "Create Schedule"
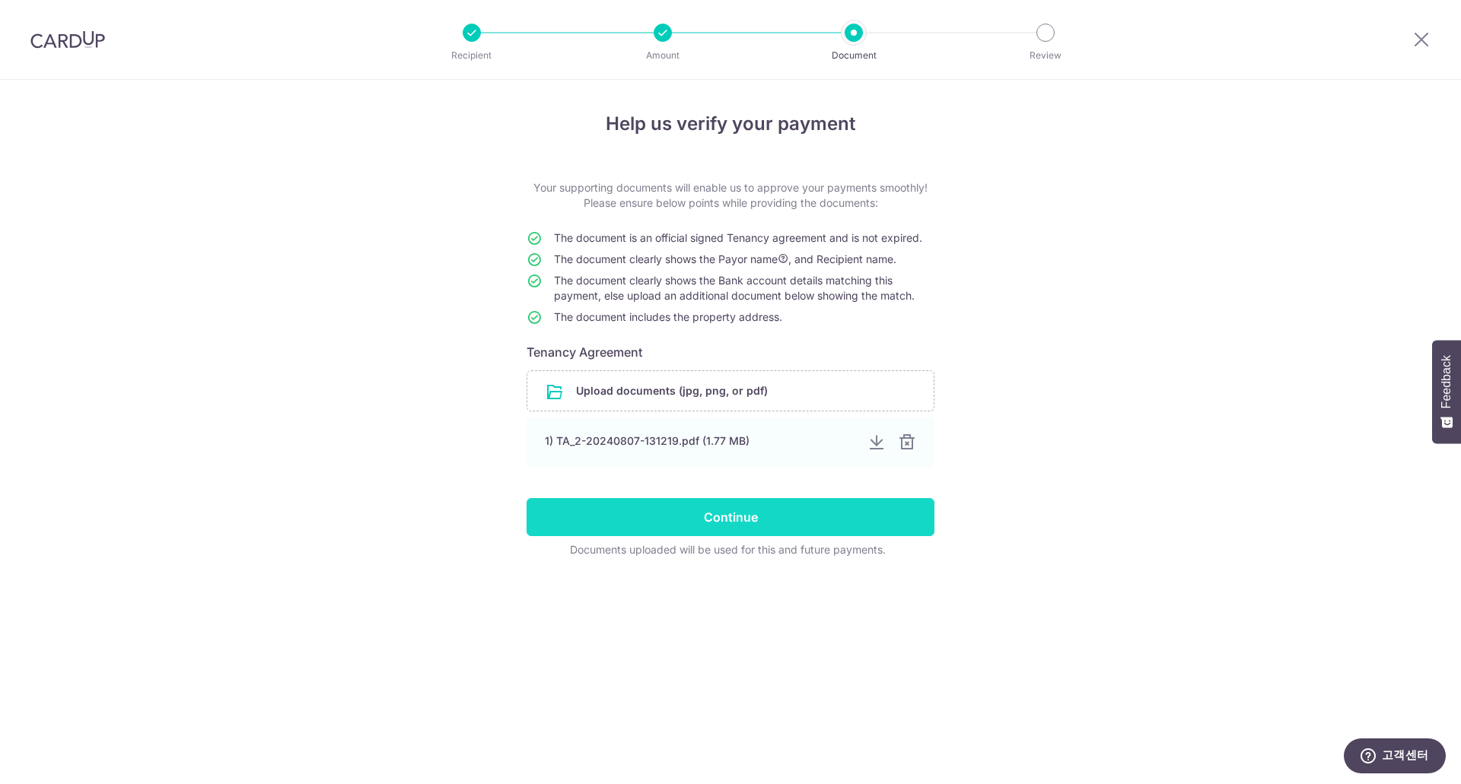
click at [844, 517] on input "Continue" at bounding box center [730, 517] width 408 height 38
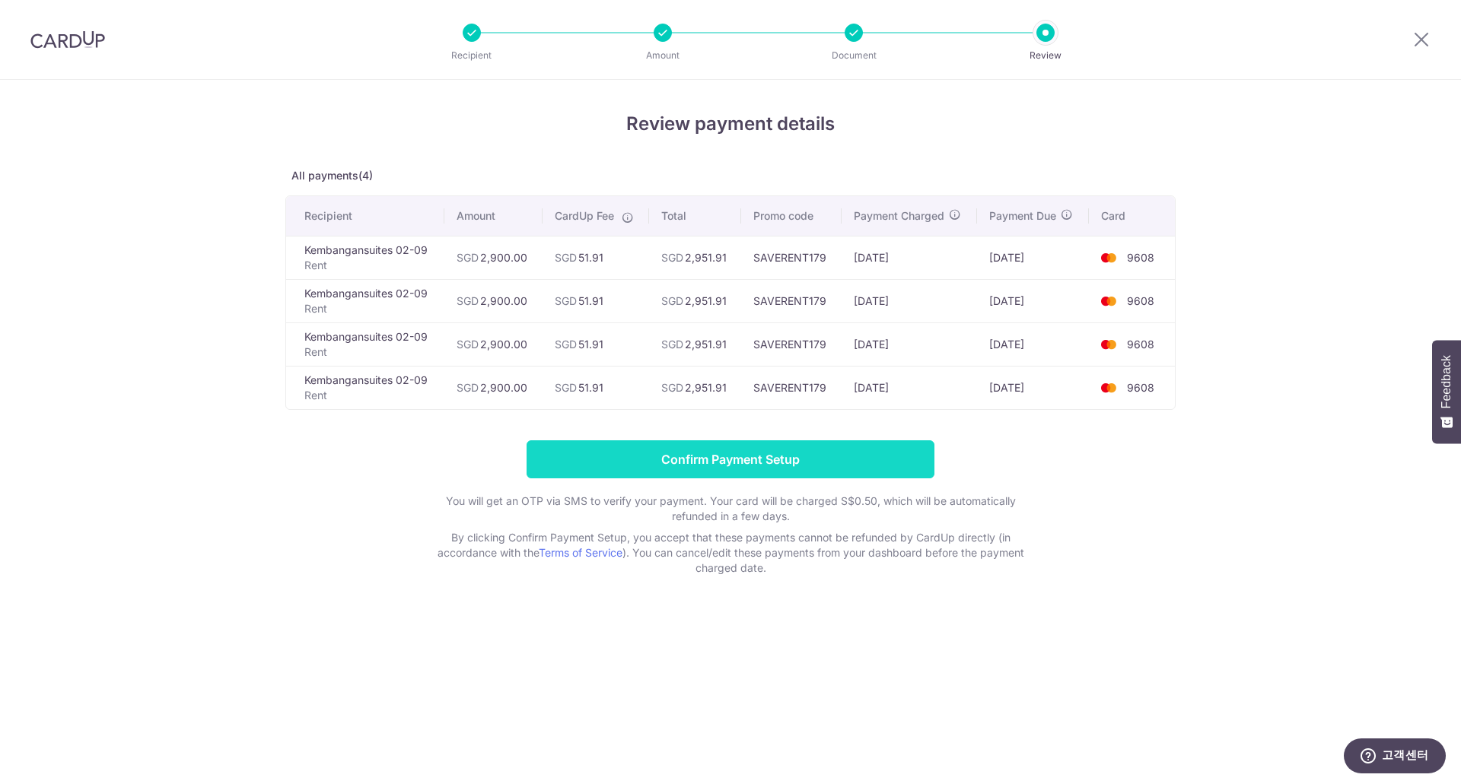
click at [835, 462] on input "Confirm Payment Setup" at bounding box center [730, 459] width 408 height 38
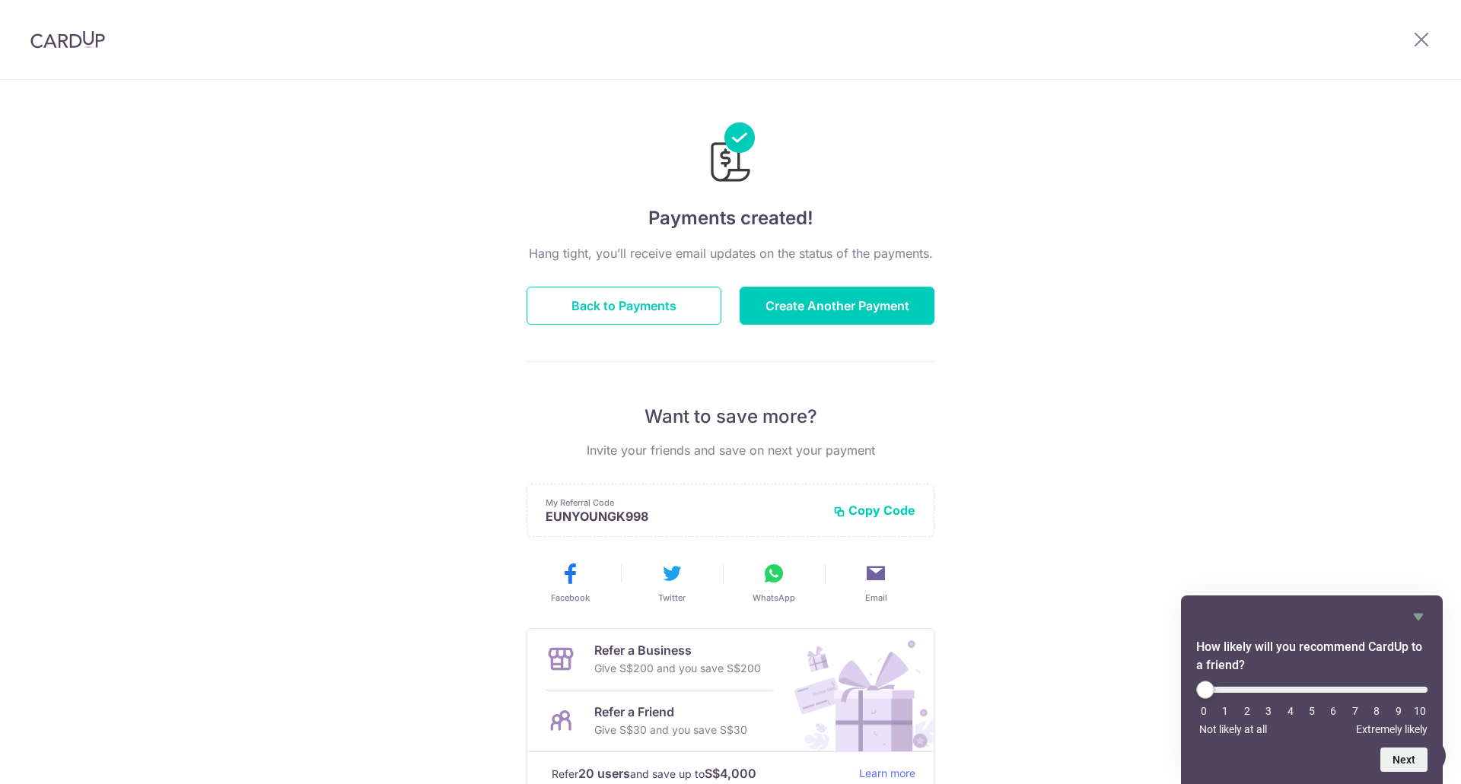
click at [1252, 394] on div "Payments created! Hang tight, you’ll receive email updates on the status of the…" at bounding box center [730, 486] width 1461 height 813
